Goal: Task Accomplishment & Management: Manage account settings

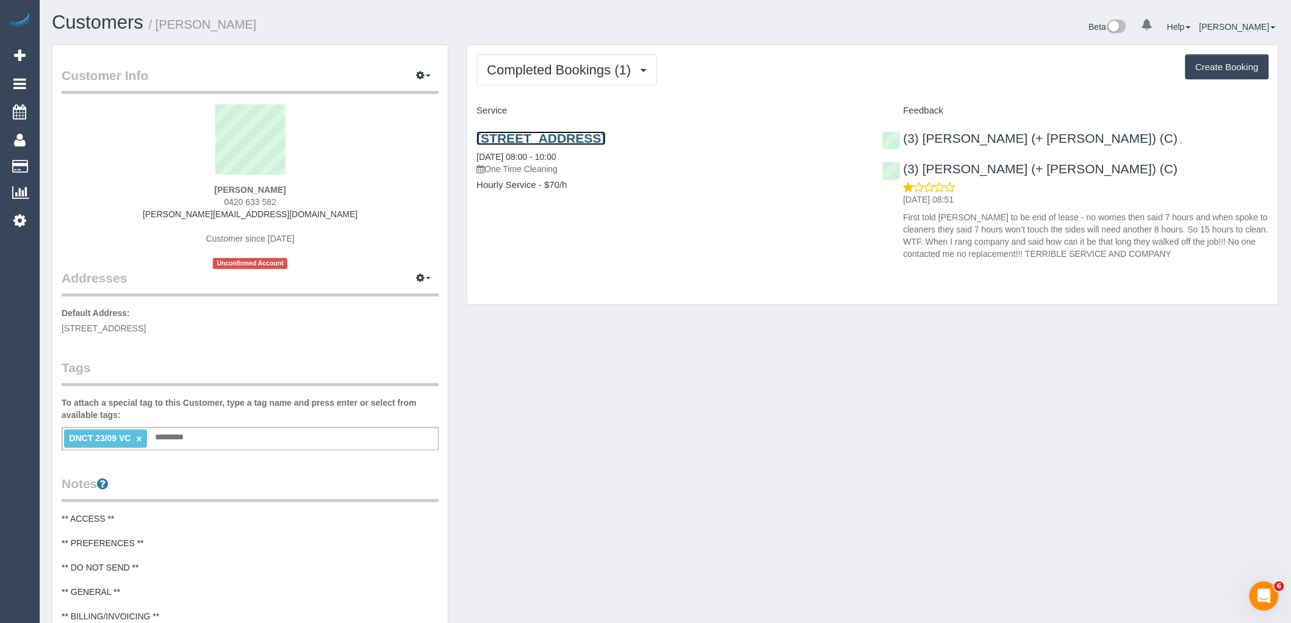
click at [605, 138] on link "7 Rutherglen Way, Taylors Lakes, VIC 3038" at bounding box center [540, 138] width 129 height 14
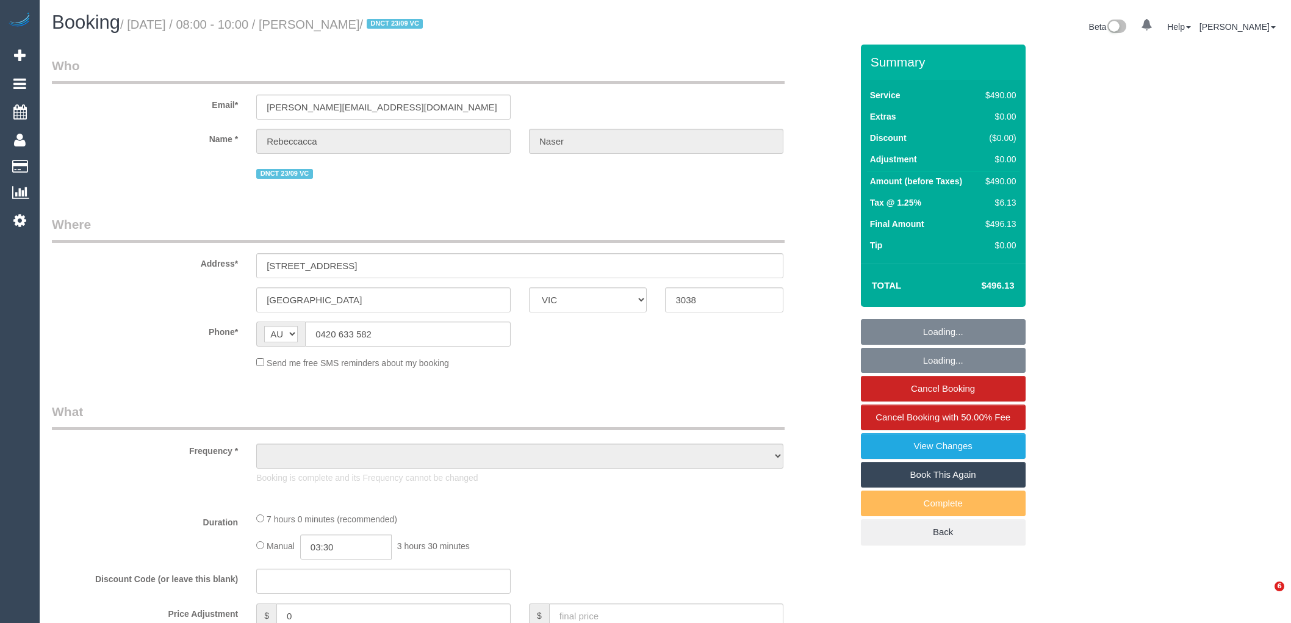
select select "VIC"
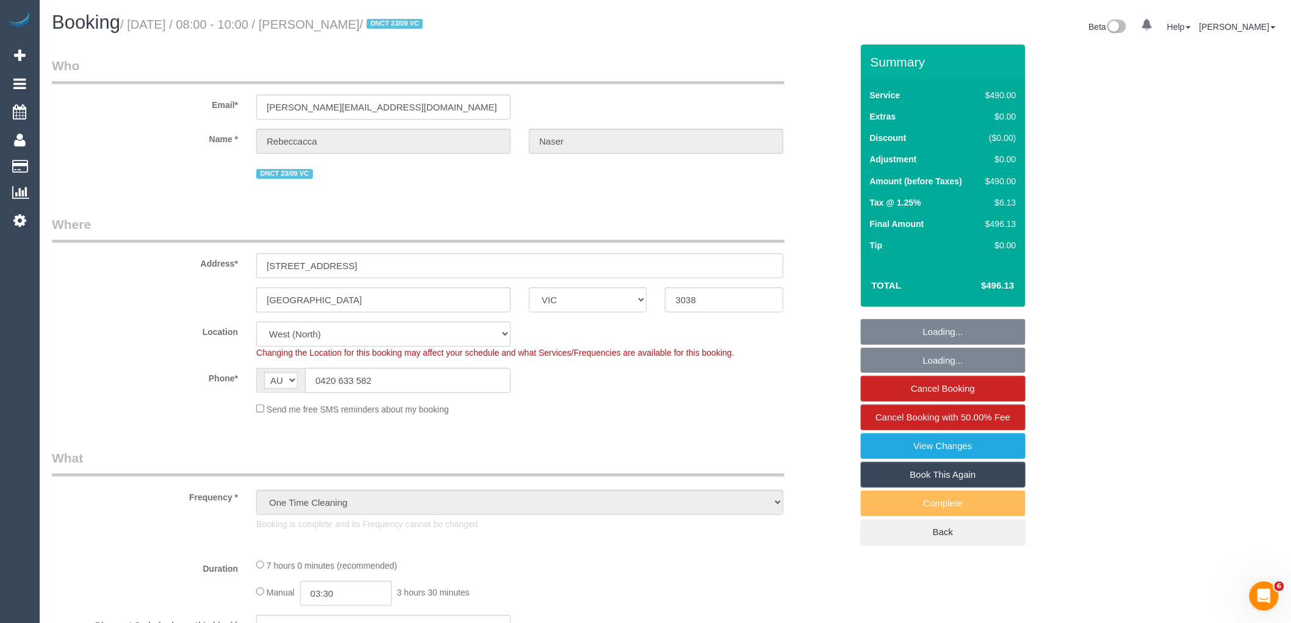
select select "object:783"
select select "string:stripe-pm_1S8Cl62GScqysDRV0fhkle3R"
select select "number:28"
select select "number:14"
select select "number:19"
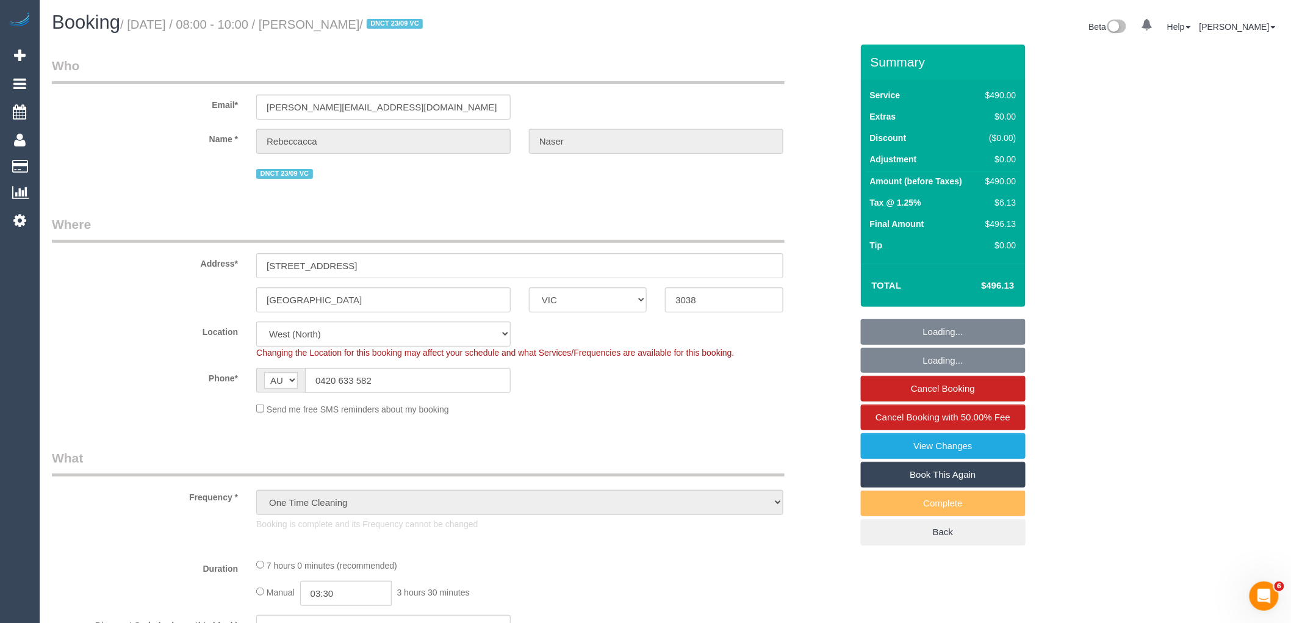
select select "number:25"
select select "number:12"
select select "420"
select select "spot1"
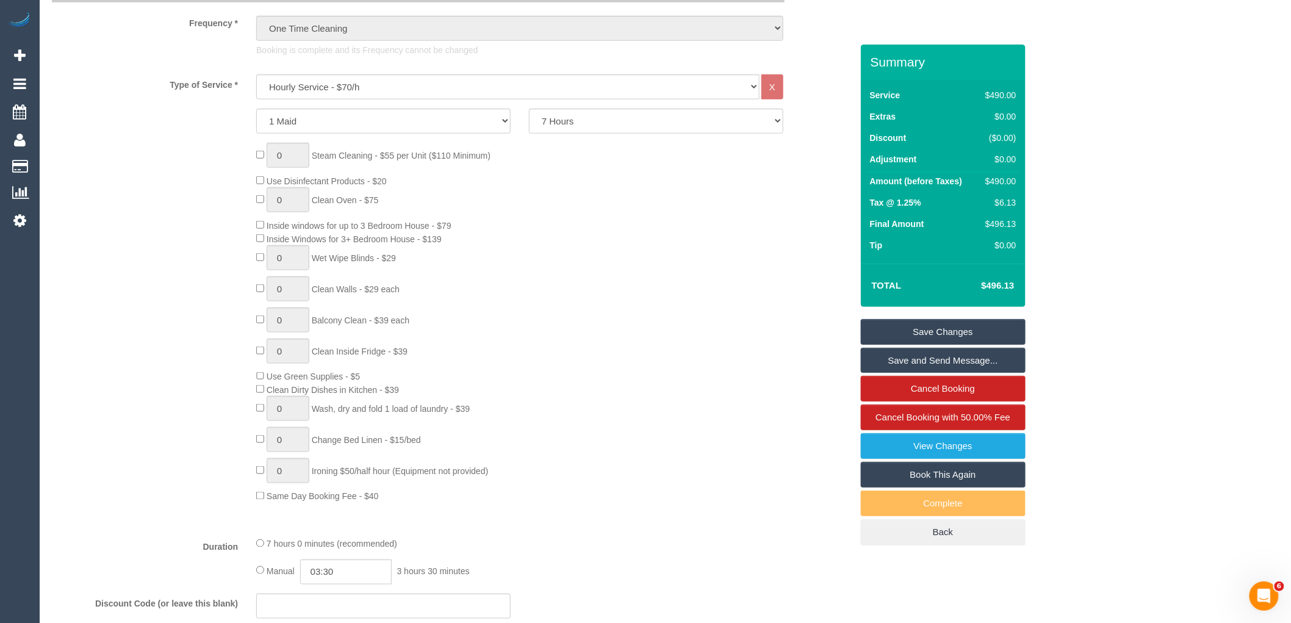
scroll to position [881, 0]
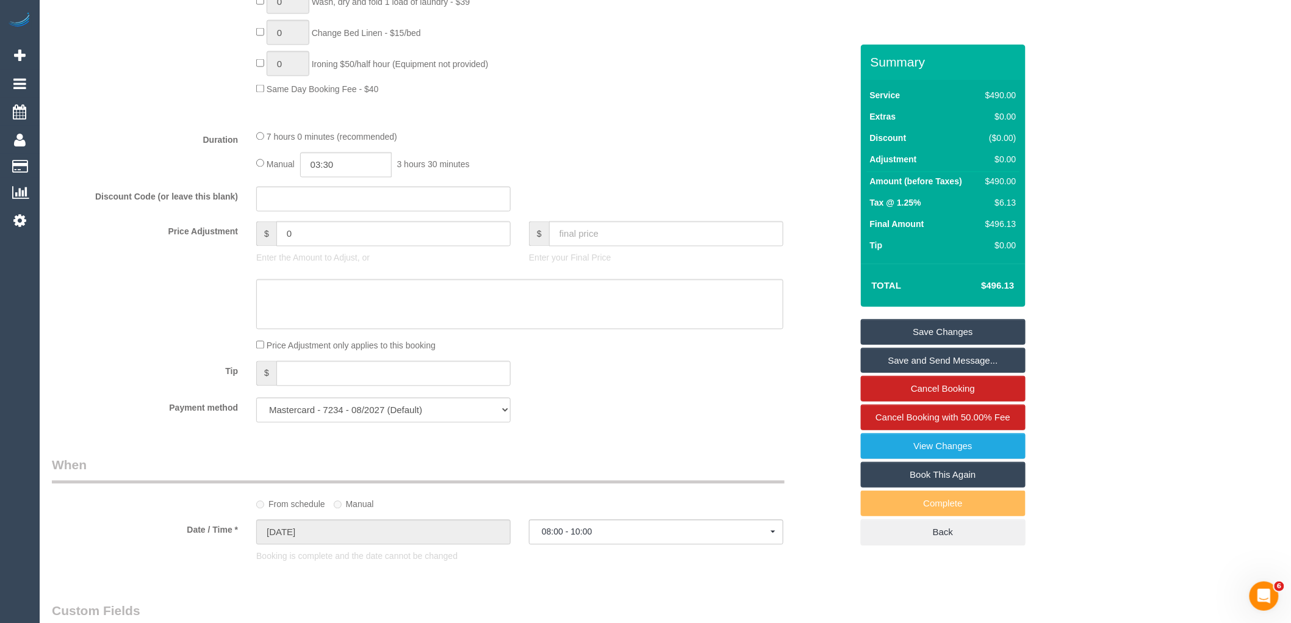
drag, startPoint x: 572, startPoint y: 259, endPoint x: 578, endPoint y: 252, distance: 8.2
click at [572, 259] on div "$ Enter your Final Price" at bounding box center [656, 245] width 273 height 49
click at [583, 245] on input "text" at bounding box center [666, 233] width 234 height 25
type input "0"
click at [507, 323] on textarea at bounding box center [519, 304] width 527 height 50
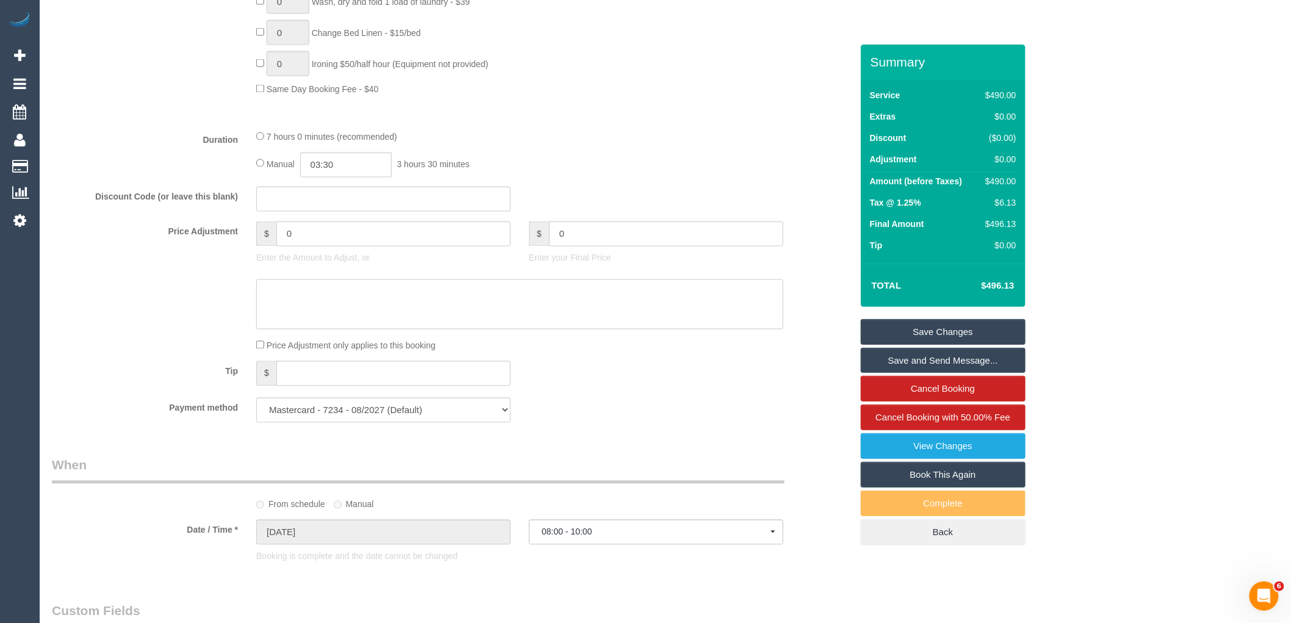
type input "-490"
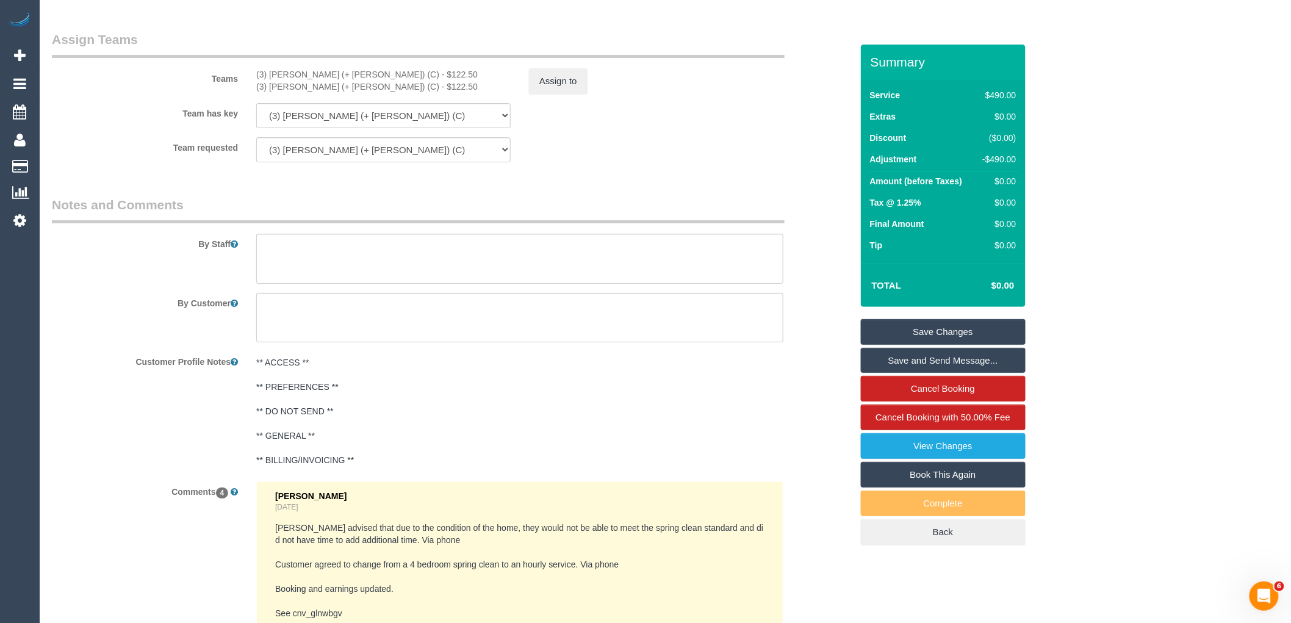
scroll to position [1694, 0]
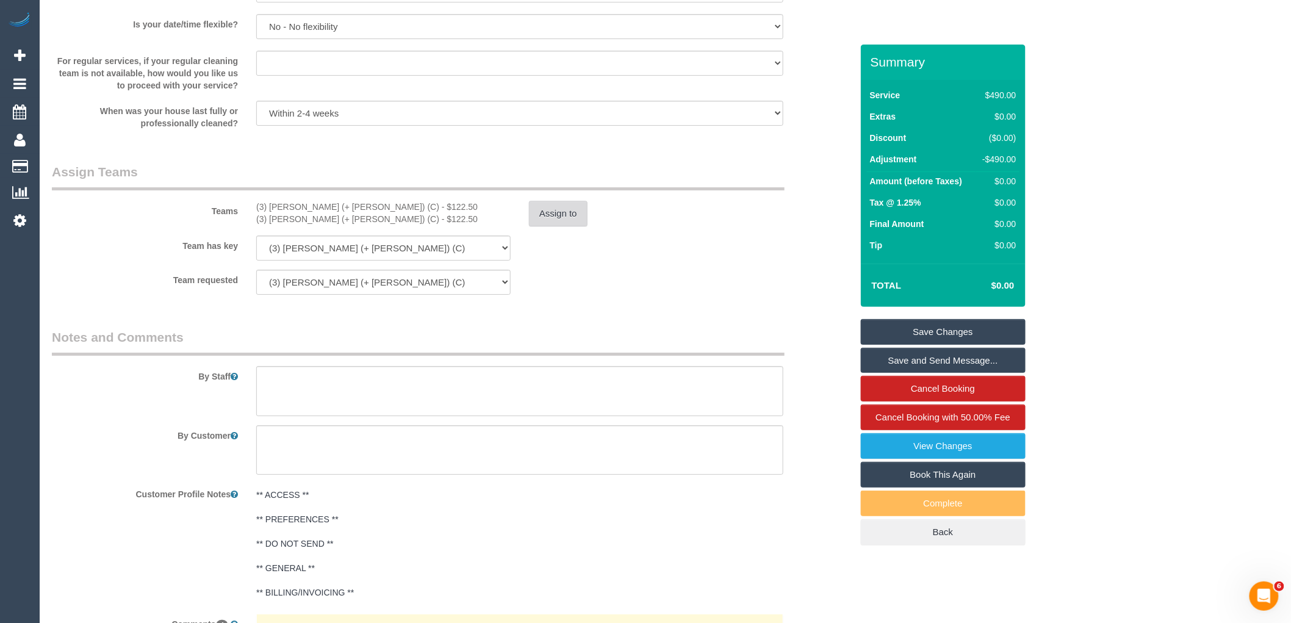
type textarea "In 7 hours the cleaners advised they only did the kitchen bathroom and cobwebs.…"
click at [555, 210] on button "Assign to" at bounding box center [558, 214] width 59 height 26
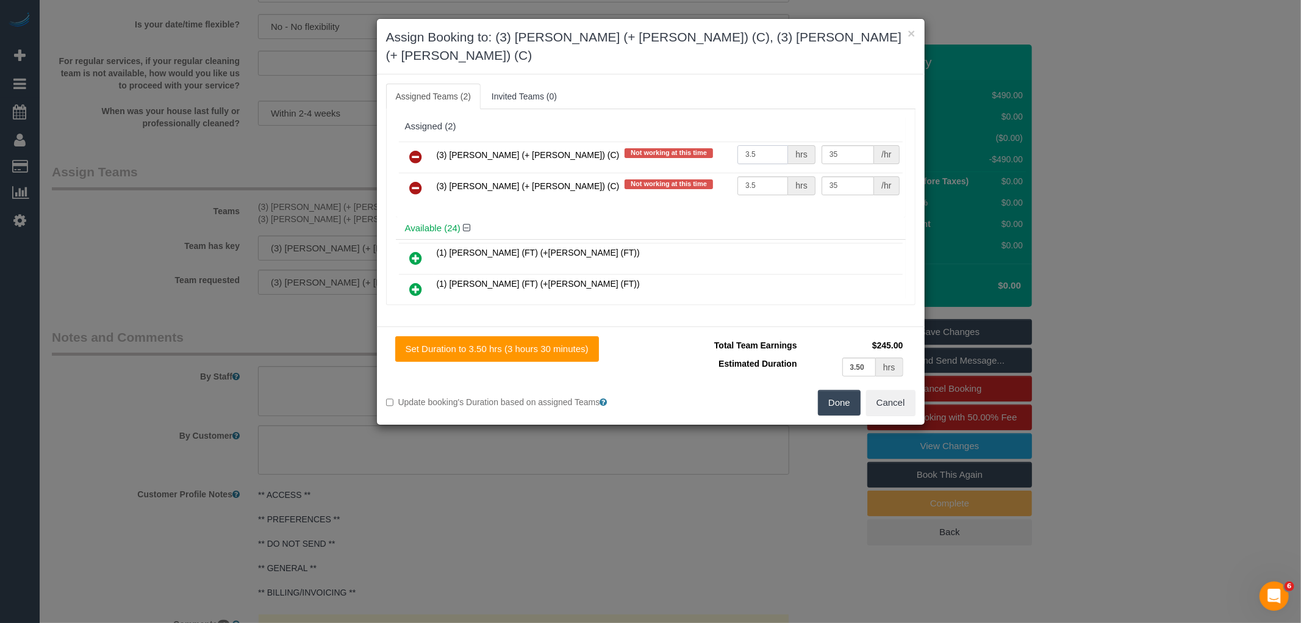
drag, startPoint x: 765, startPoint y: 133, endPoint x: 693, endPoint y: 133, distance: 71.4
click at [693, 141] on tr "(3) Liz (+ Tony) (C) Not working at this time 3.5 hrs 35 /hr" at bounding box center [651, 156] width 504 height 31
type input "0"
drag, startPoint x: 781, startPoint y: 168, endPoint x: 724, endPoint y: 167, distance: 56.7
click at [724, 173] on tr "(3) Tony (+ Liz) (C) Not working at this time 3.5 hrs 35 /hr" at bounding box center [651, 188] width 504 height 31
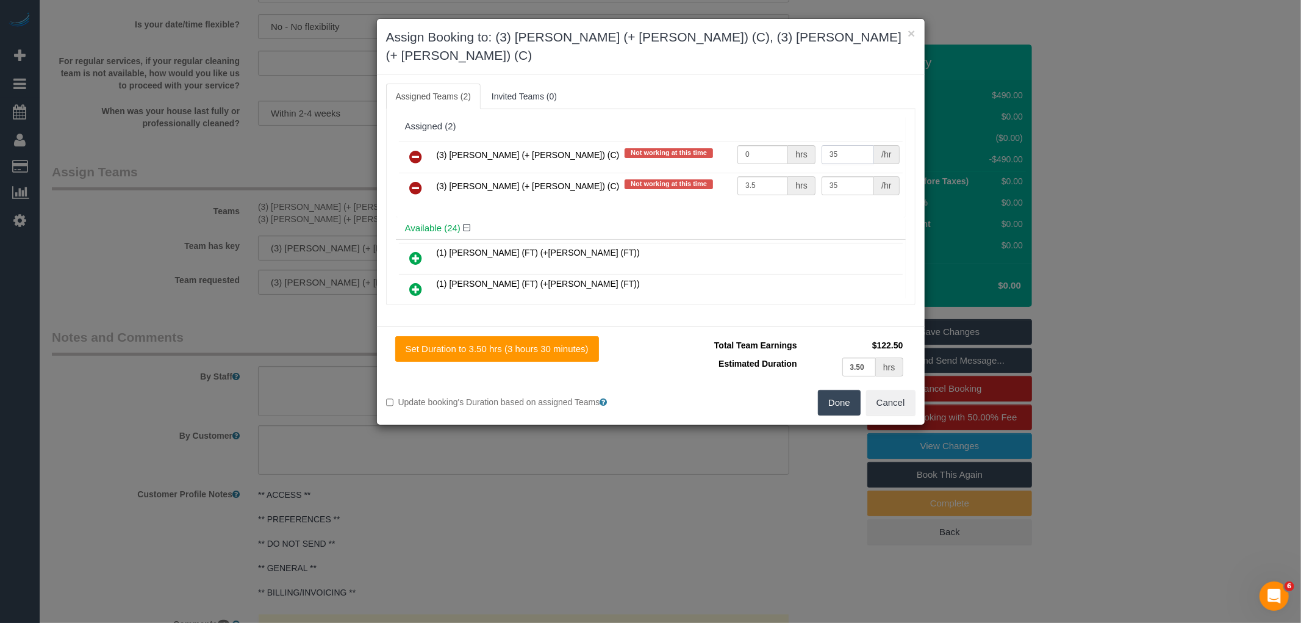
click at [838, 145] on input "35" at bounding box center [848, 154] width 52 height 19
drag, startPoint x: 758, startPoint y: 163, endPoint x: 724, endPoint y: 167, distance: 34.3
click at [725, 173] on tr "(3) Tony (+ Liz) (C) Not working at this time 3.5 hrs 35 /hr" at bounding box center [651, 188] width 504 height 31
type input "0"
click at [836, 145] on input "35" at bounding box center [848, 154] width 52 height 19
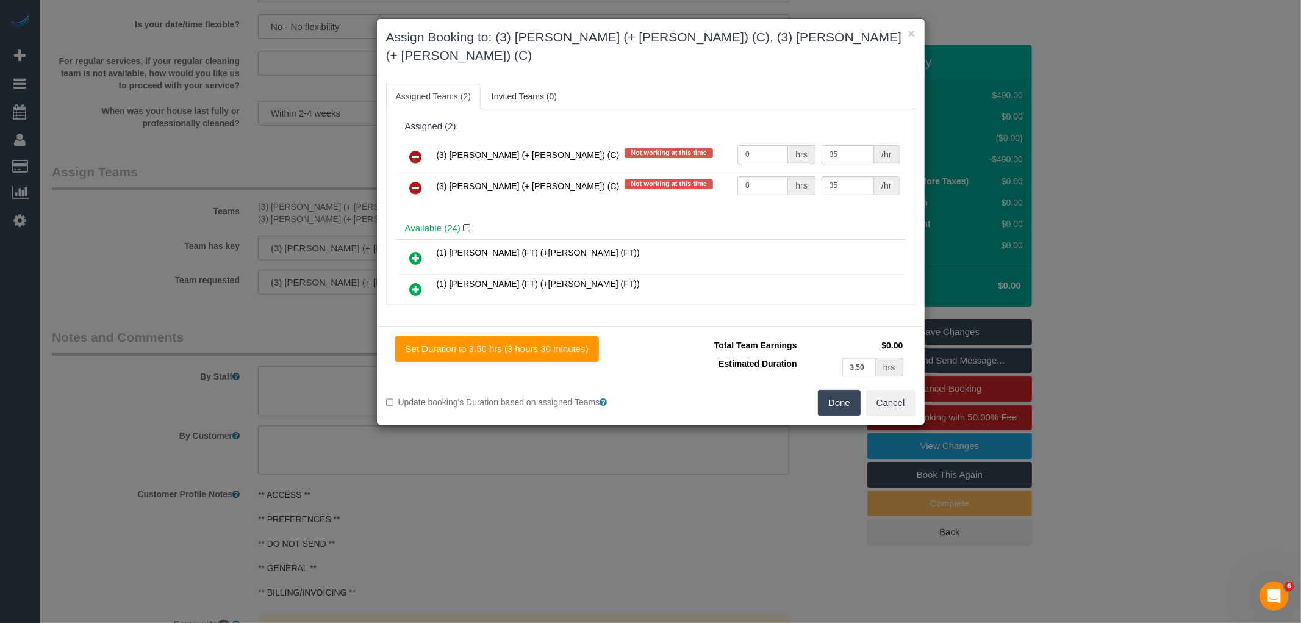
type input "3"
type input "0"
click at [848, 176] on input "35" at bounding box center [848, 185] width 52 height 19
type input "3"
type input "0"
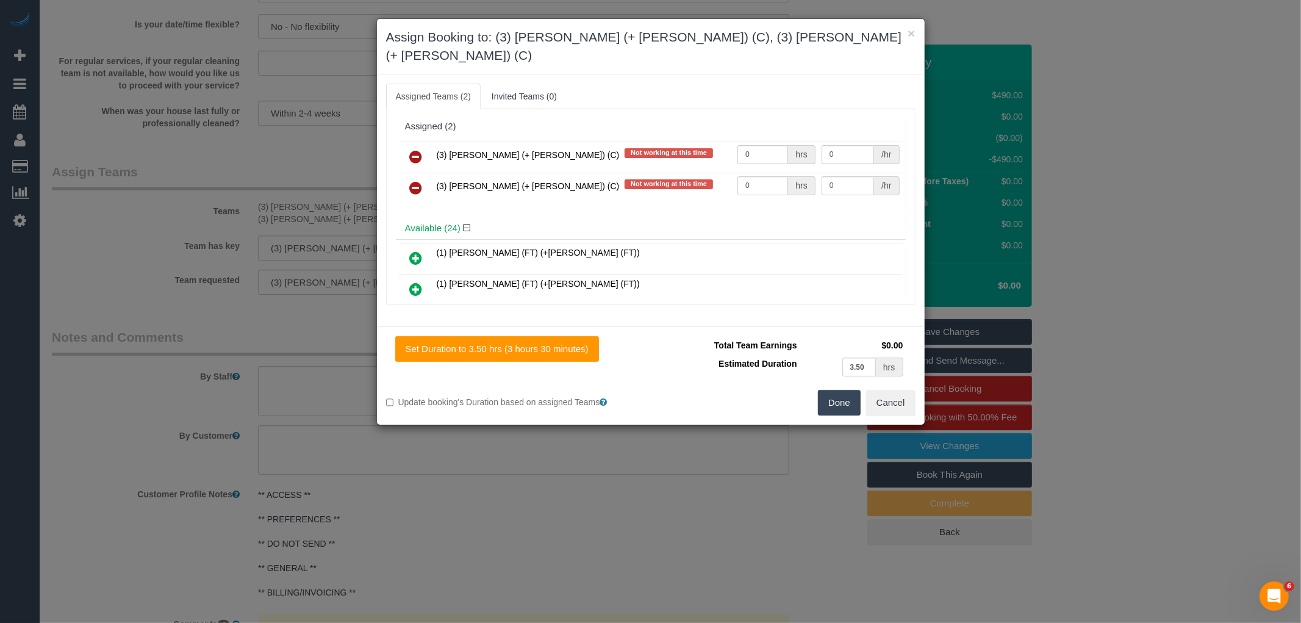
click at [843, 390] on button "Done" at bounding box center [839, 403] width 43 height 26
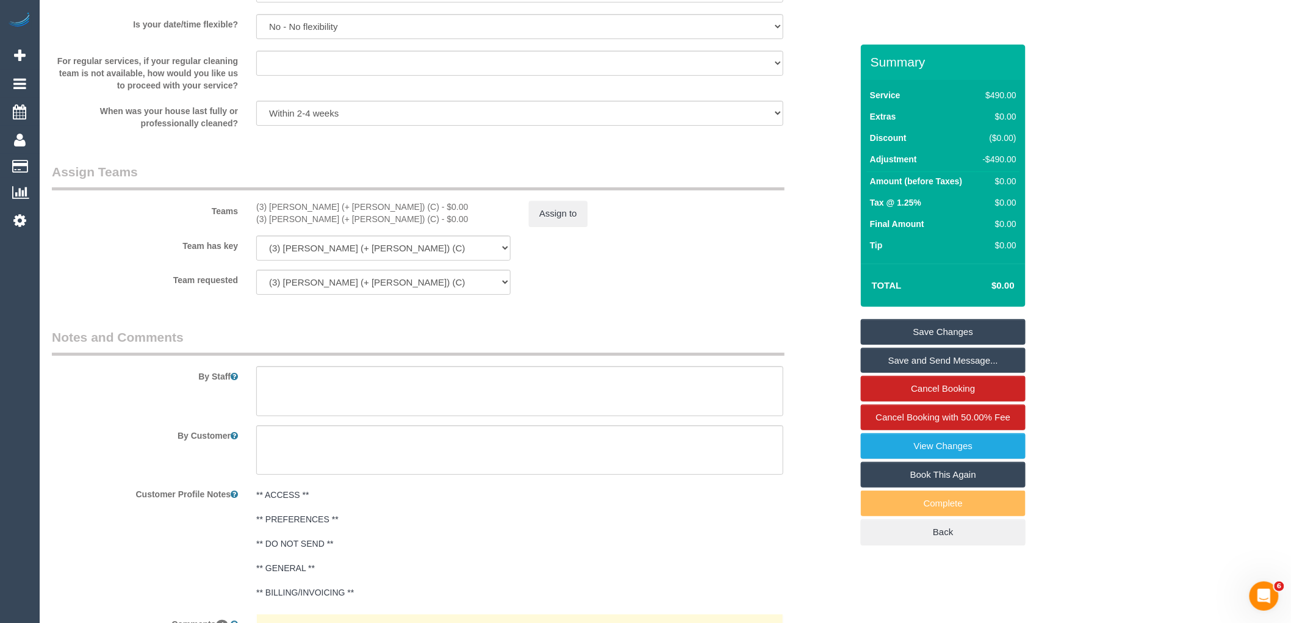
drag, startPoint x: 724, startPoint y: 301, endPoint x: 758, endPoint y: 308, distance: 34.9
click at [724, 295] on div "Team requested (3) Liz (+ Tony) (C) (3) Tony (+ Liz) (C) (0) Office (1) Debbie …" at bounding box center [452, 282] width 818 height 25
click at [977, 332] on link "Save Changes" at bounding box center [943, 332] width 165 height 26
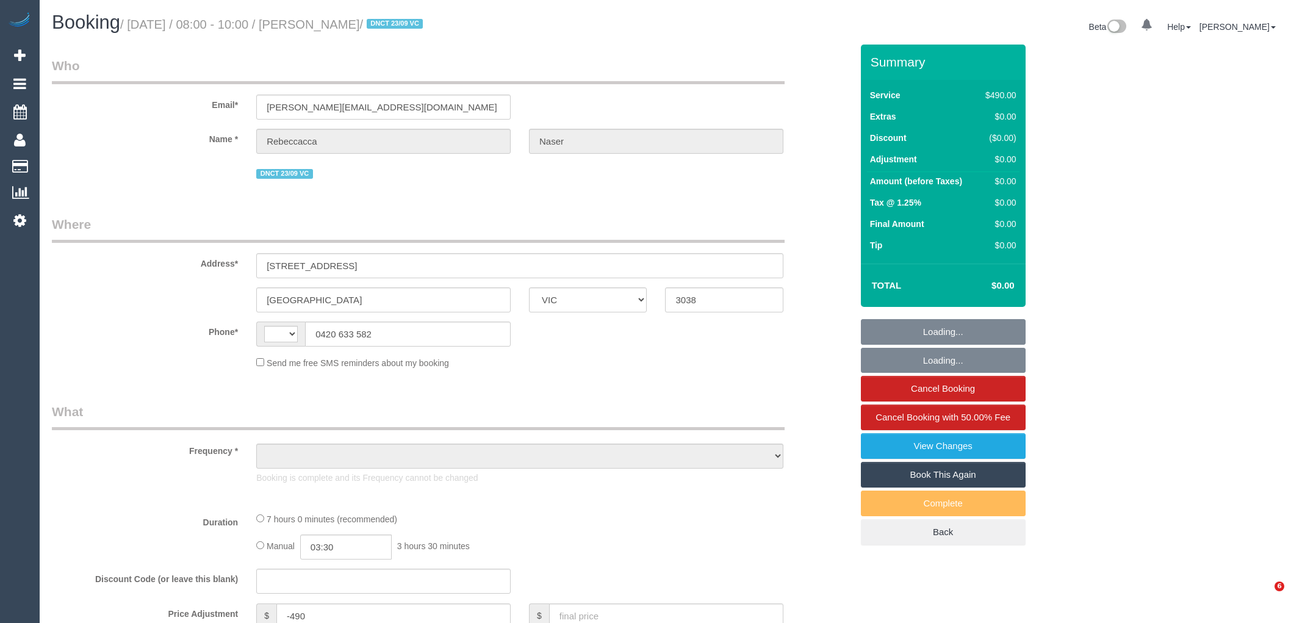
select select "VIC"
select select "string:AU"
select select "spot1"
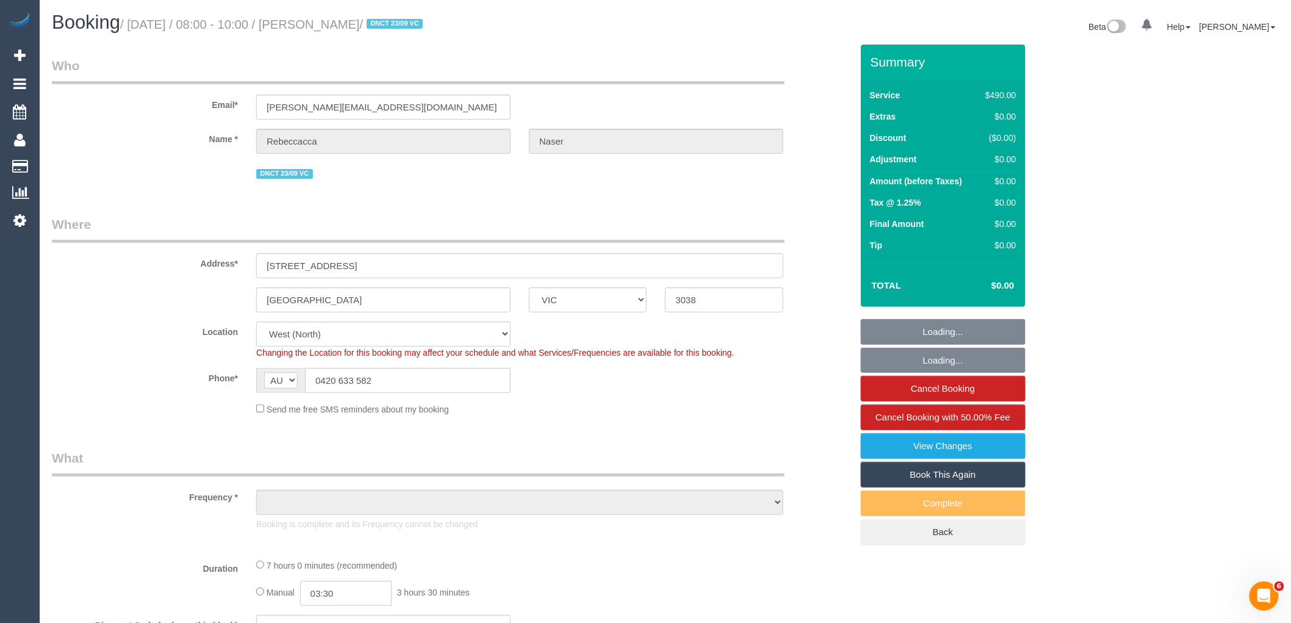
select select "object:559"
select select "420"
select select "string:stripe-pm_1S8Cl62GScqysDRV0fhkle3R"
select select "object:731"
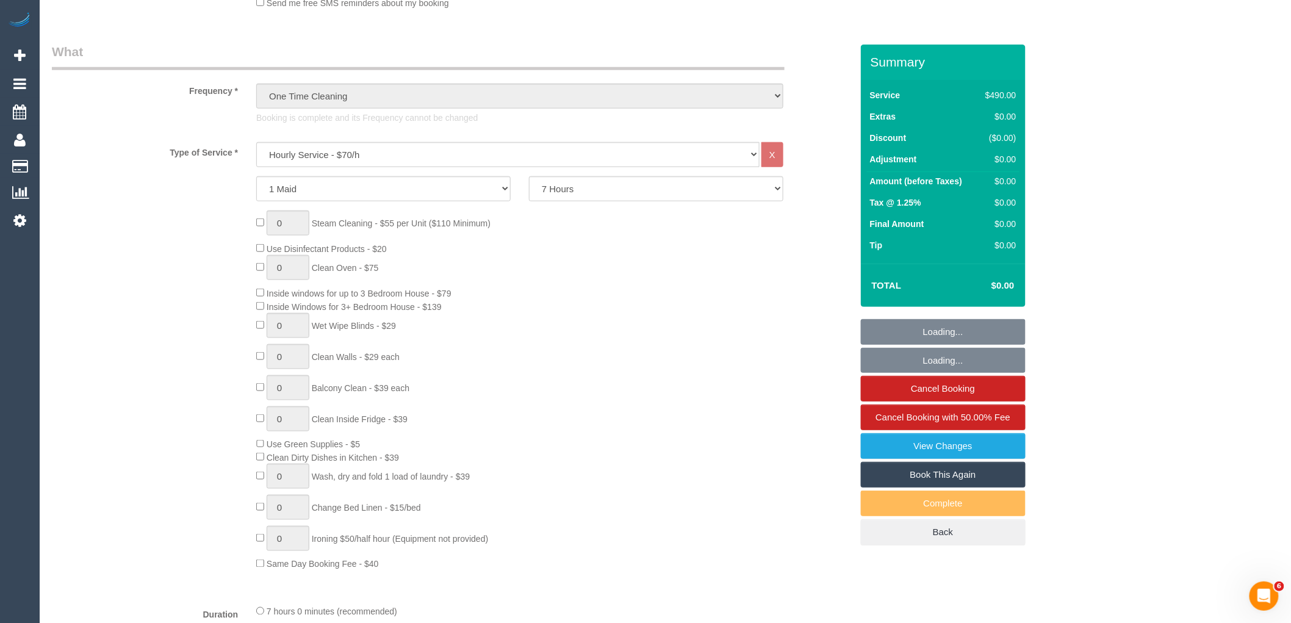
select select "number:28"
select select "number:14"
select select "number:19"
select select "number:25"
select select "number:12"
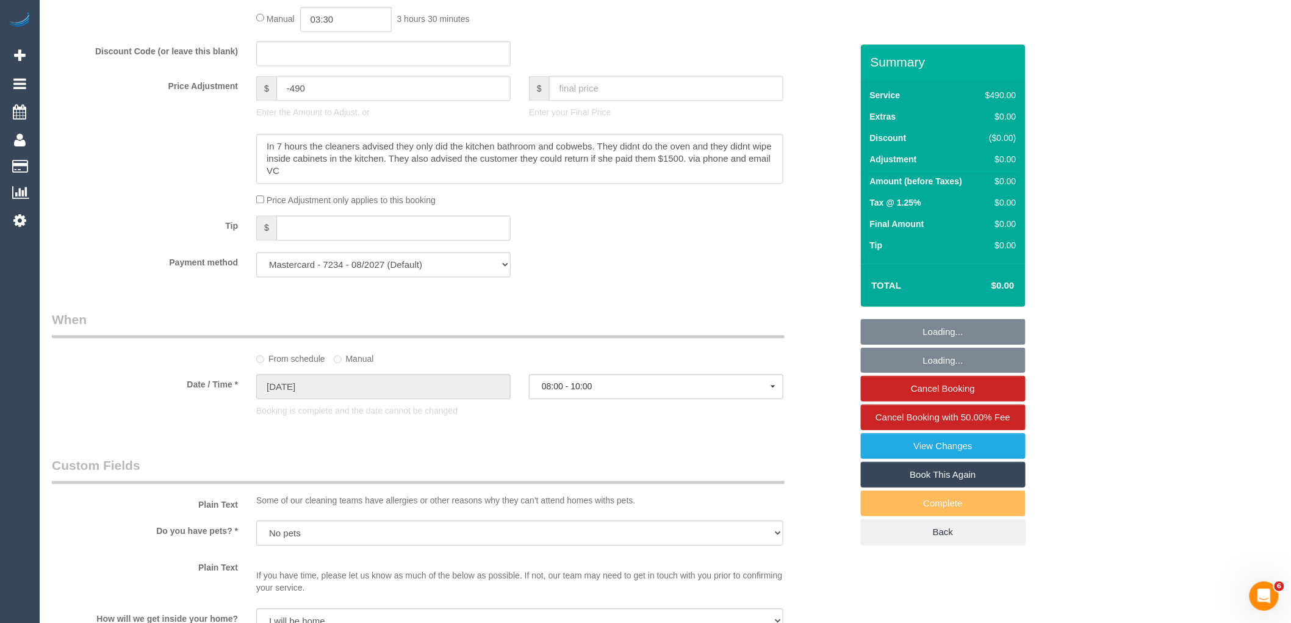
scroll to position [948, 0]
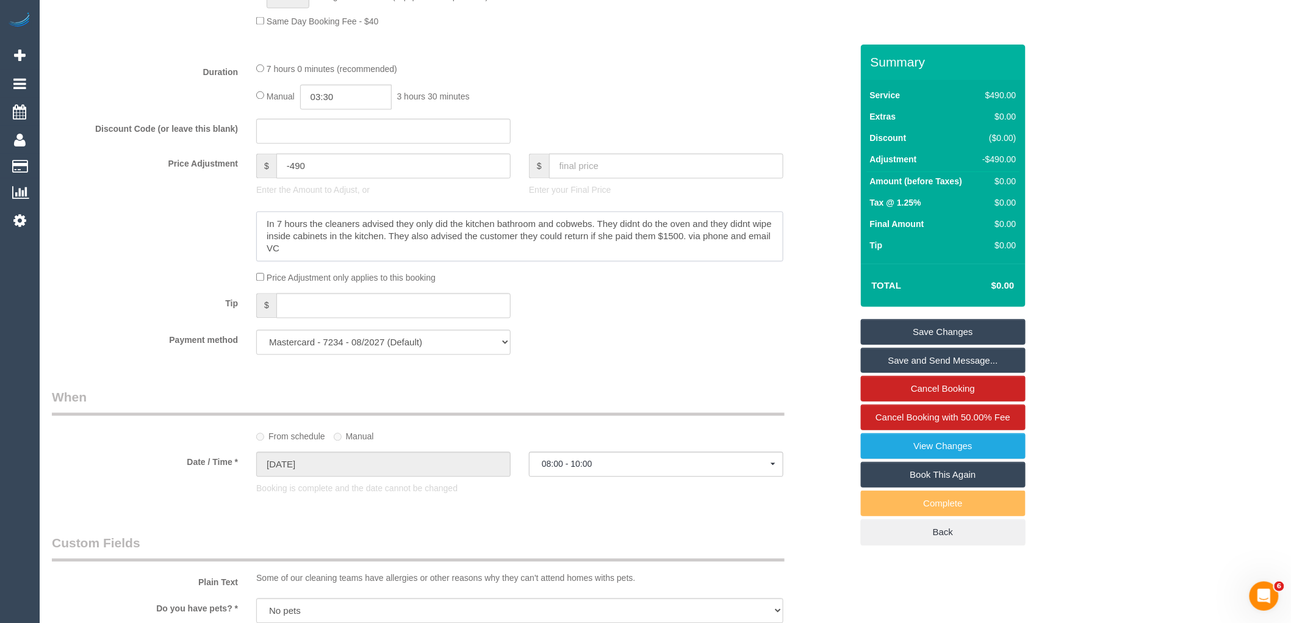
drag, startPoint x: 299, startPoint y: 258, endPoint x: 240, endPoint y: 217, distance: 72.7
click at [240, 217] on sui-booking-price-adjustment "Price Adjustment $ -490 Enter the Amount to Adjust, or $ Enter your Final Price…" at bounding box center [452, 219] width 800 height 131
drag, startPoint x: 715, startPoint y: 320, endPoint x: 734, endPoint y: 217, distance: 104.9
click at [715, 320] on div "Tip $" at bounding box center [452, 306] width 818 height 27
